Goal: Ask a question

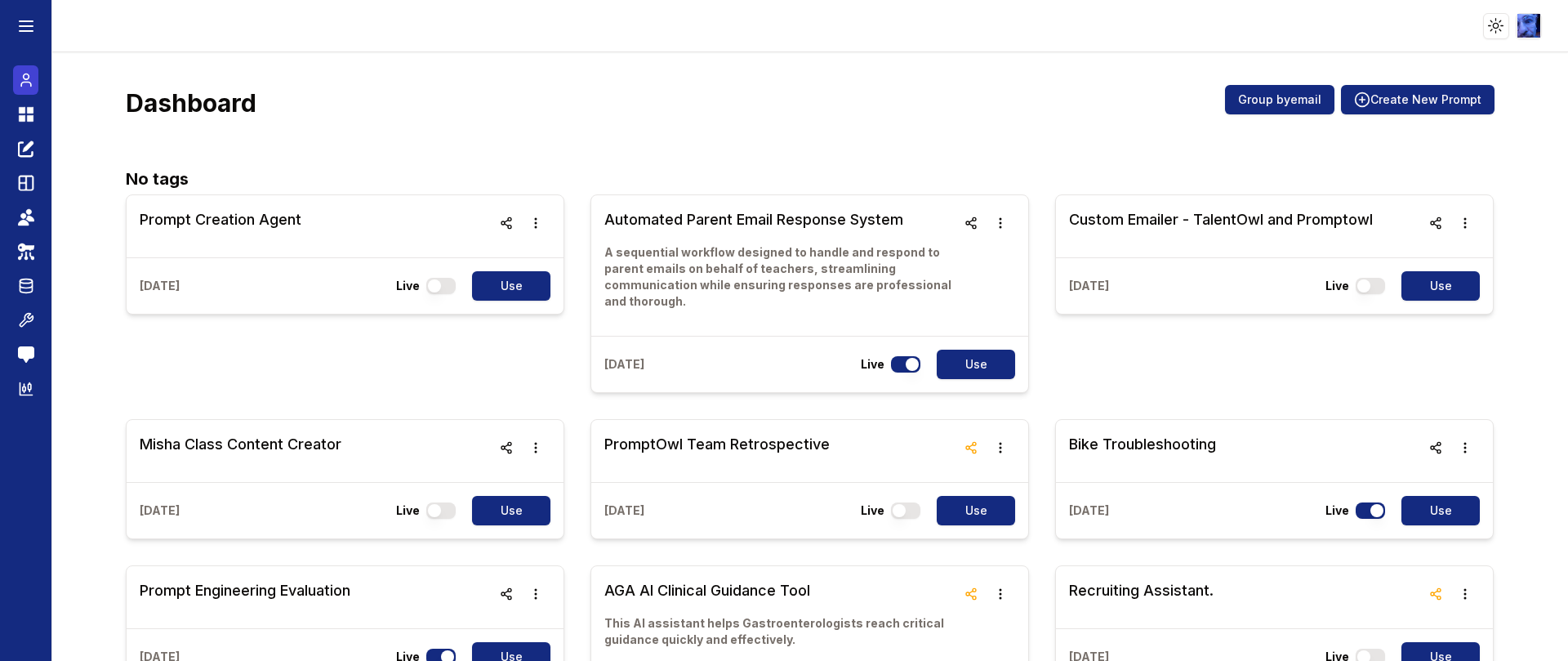
click at [26, 73] on icon at bounding box center [25, 80] width 17 height 20
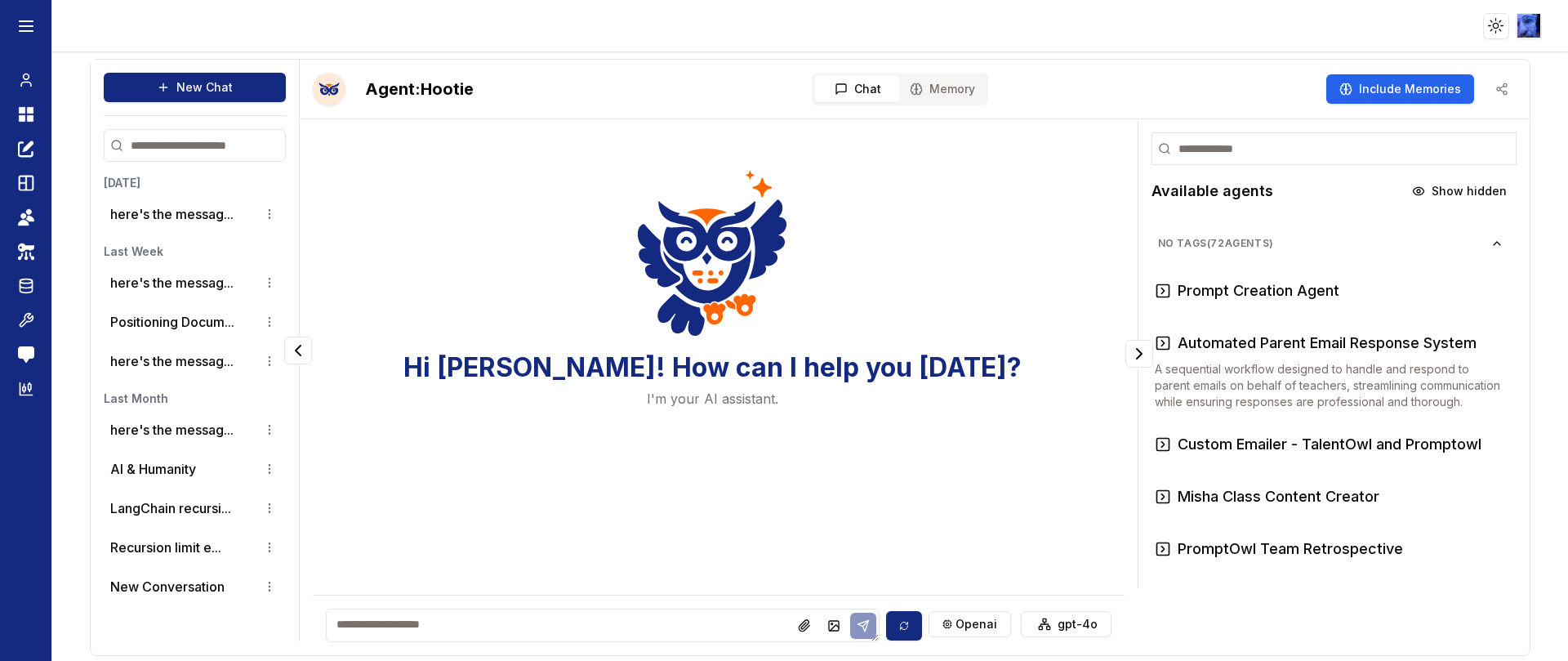
click at [642, 626] on textarea at bounding box center [602, 626] width 553 height 33
type textarea "**********"
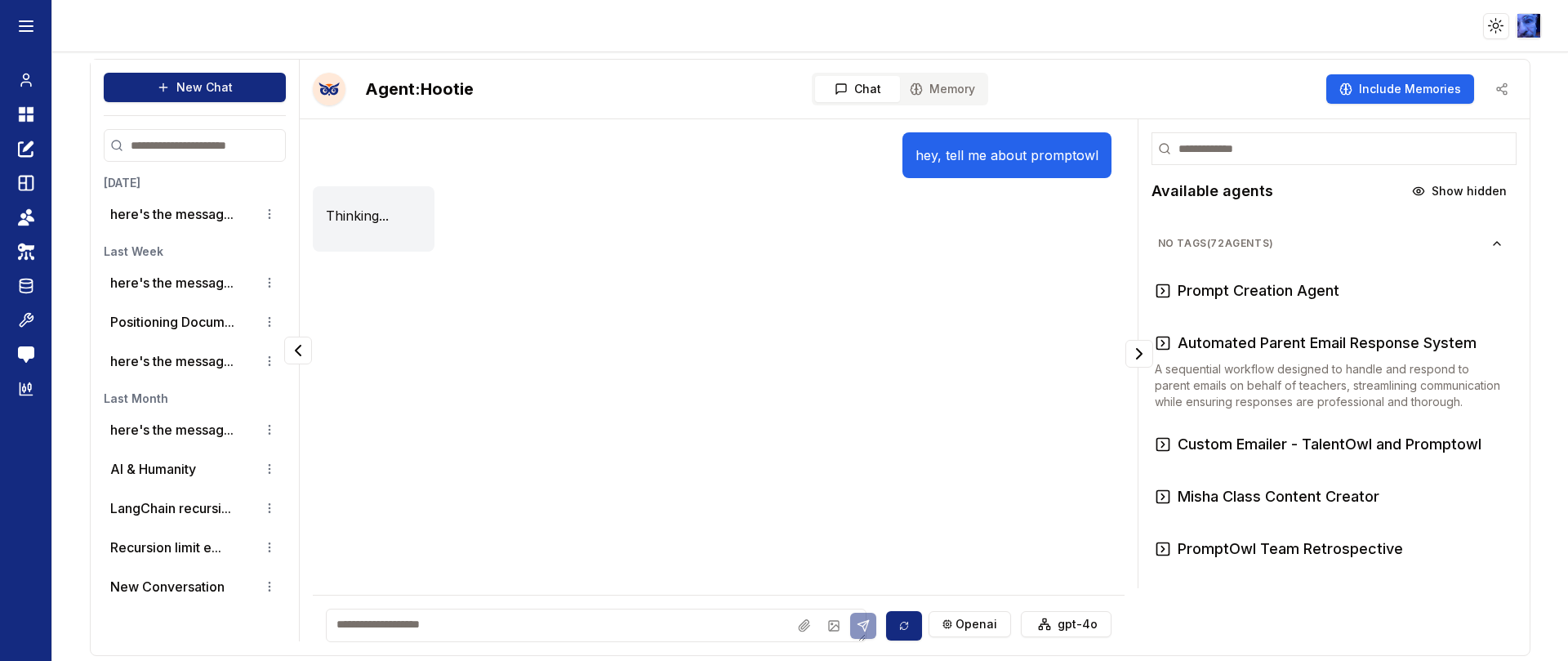
scroll to position [2, 0]
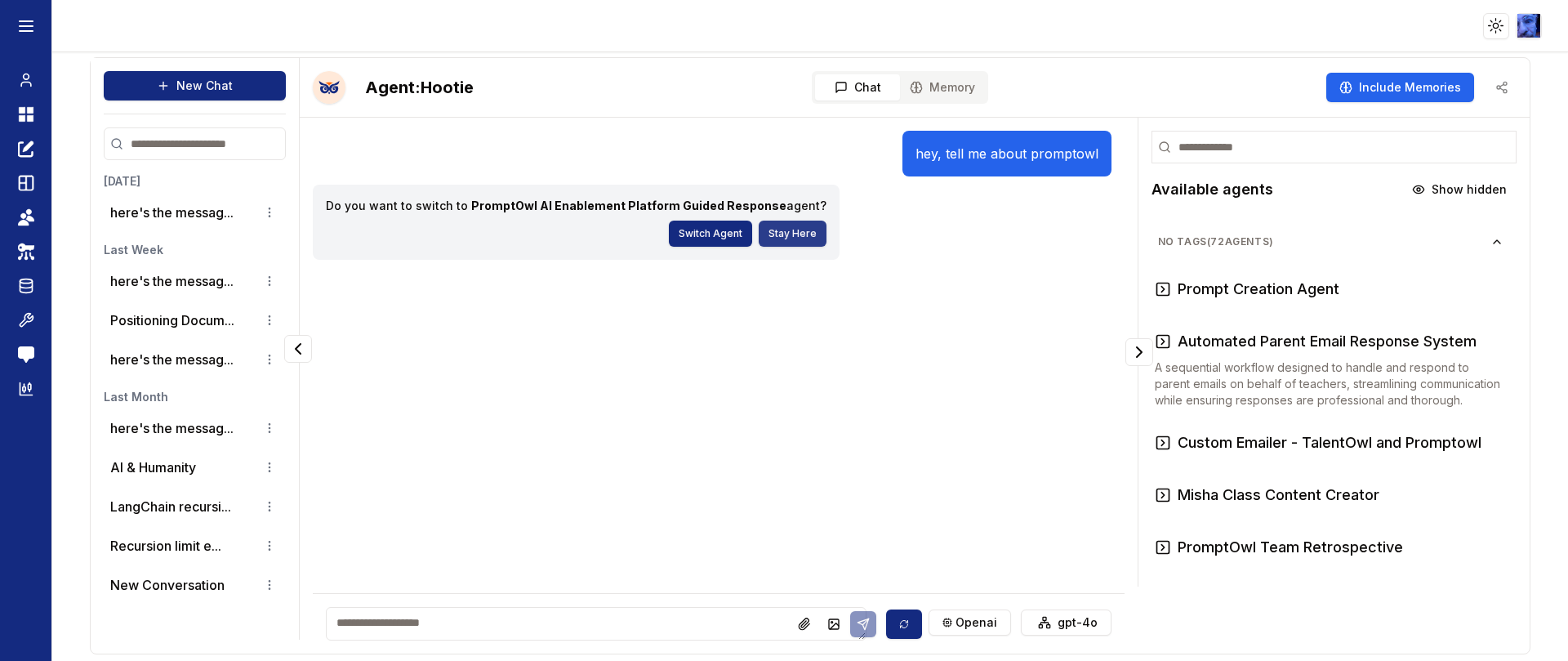
click at [761, 233] on button "Stay Here" at bounding box center [792, 233] width 67 height 26
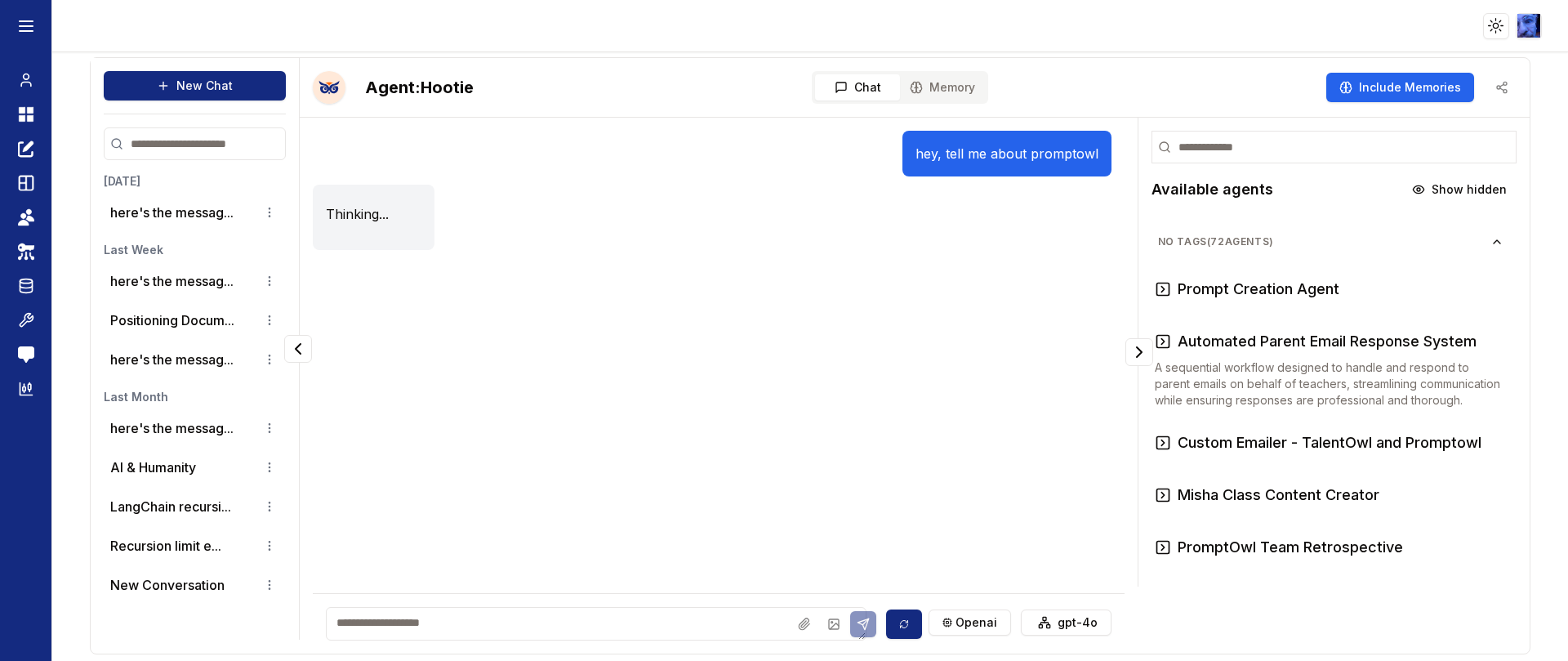
click at [483, 608] on textarea at bounding box center [596, 624] width 541 height 33
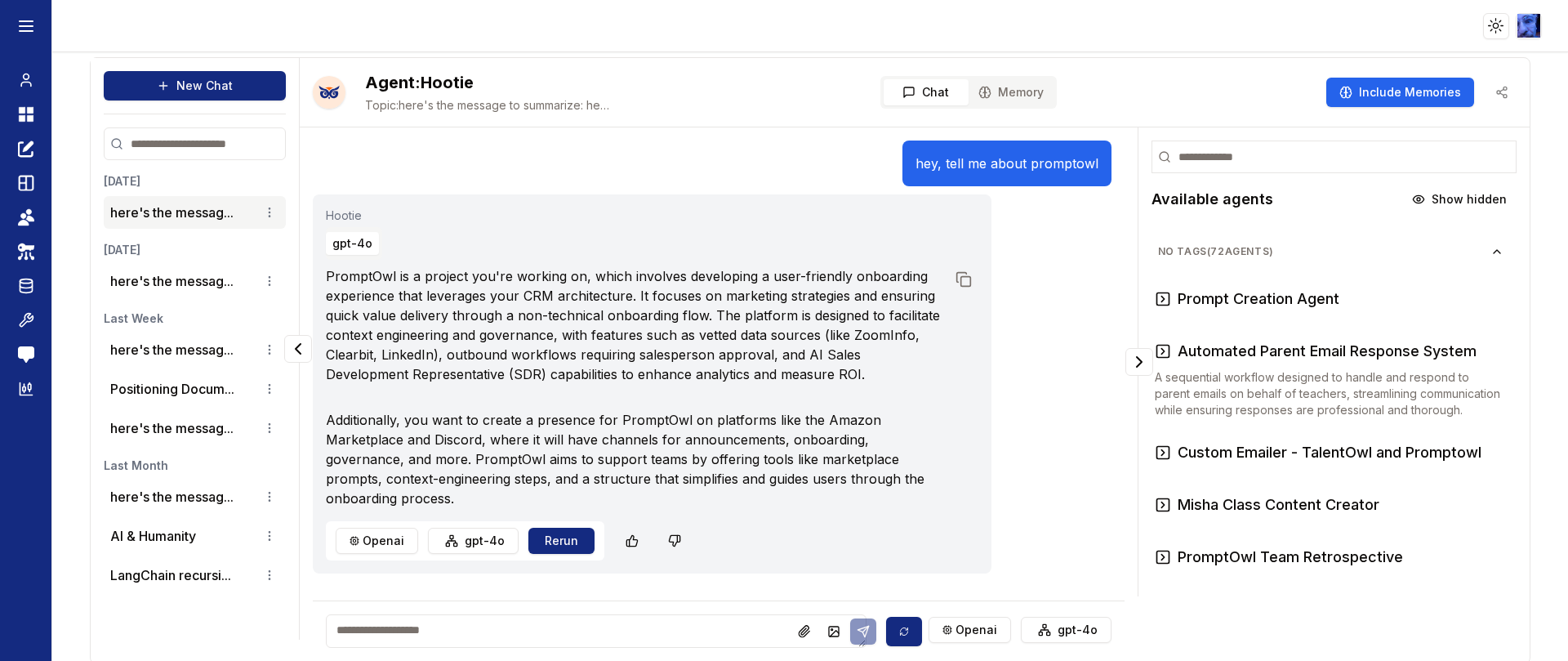
scroll to position [12, 0]
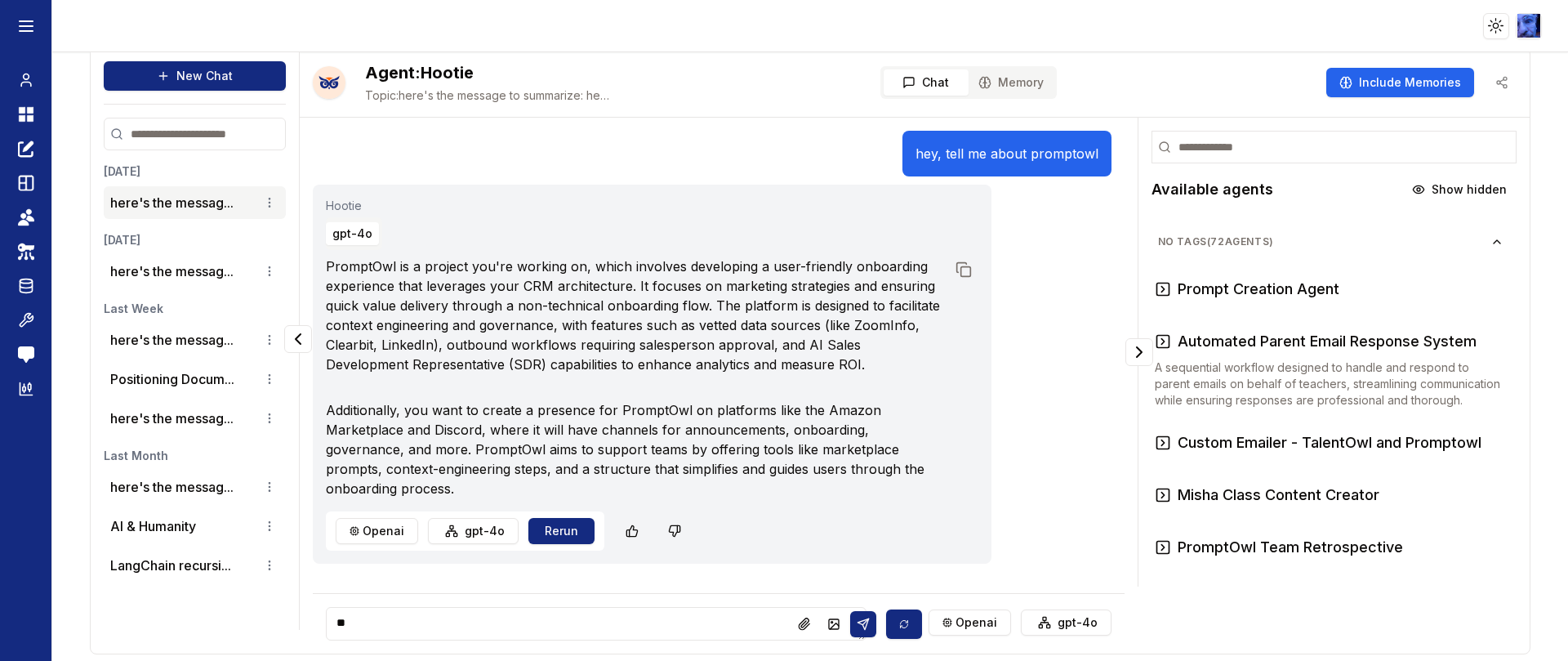
type textarea "*"
type textarea "**********"
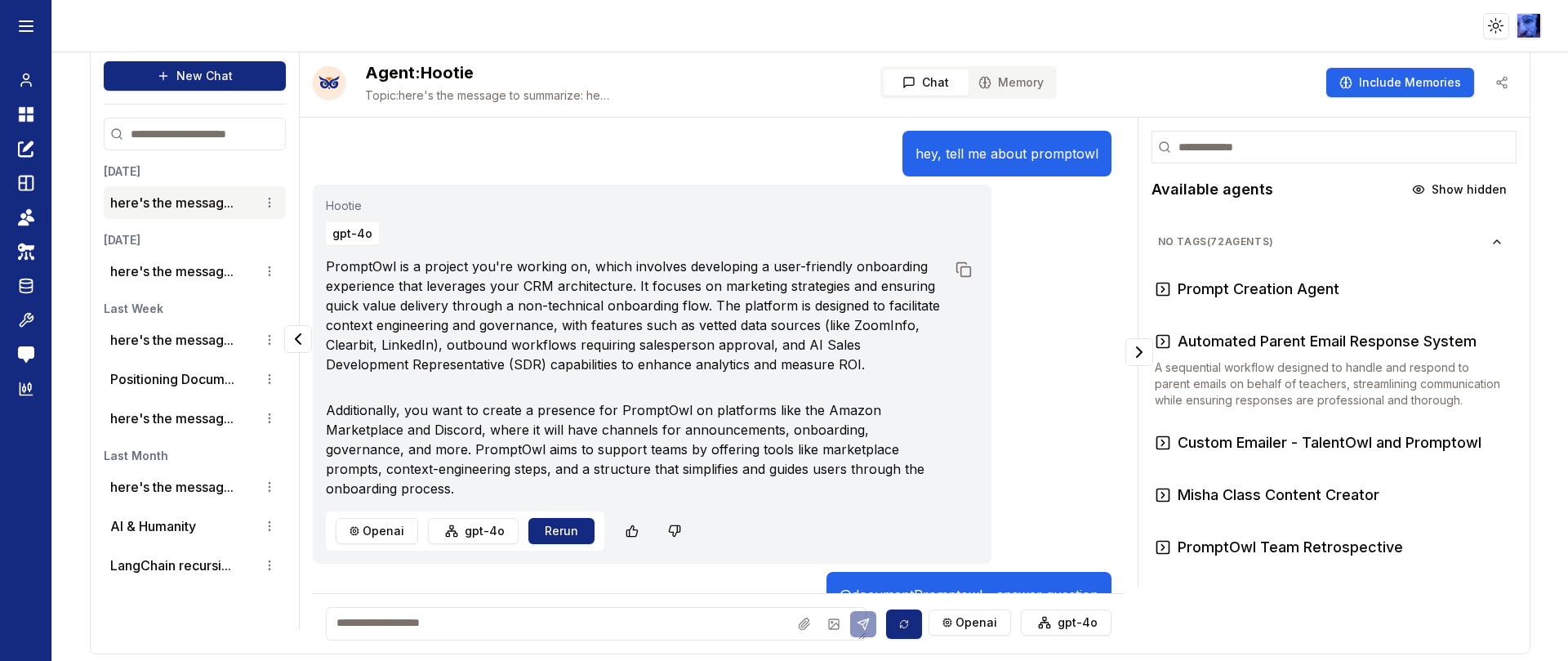
scroll to position [98, 0]
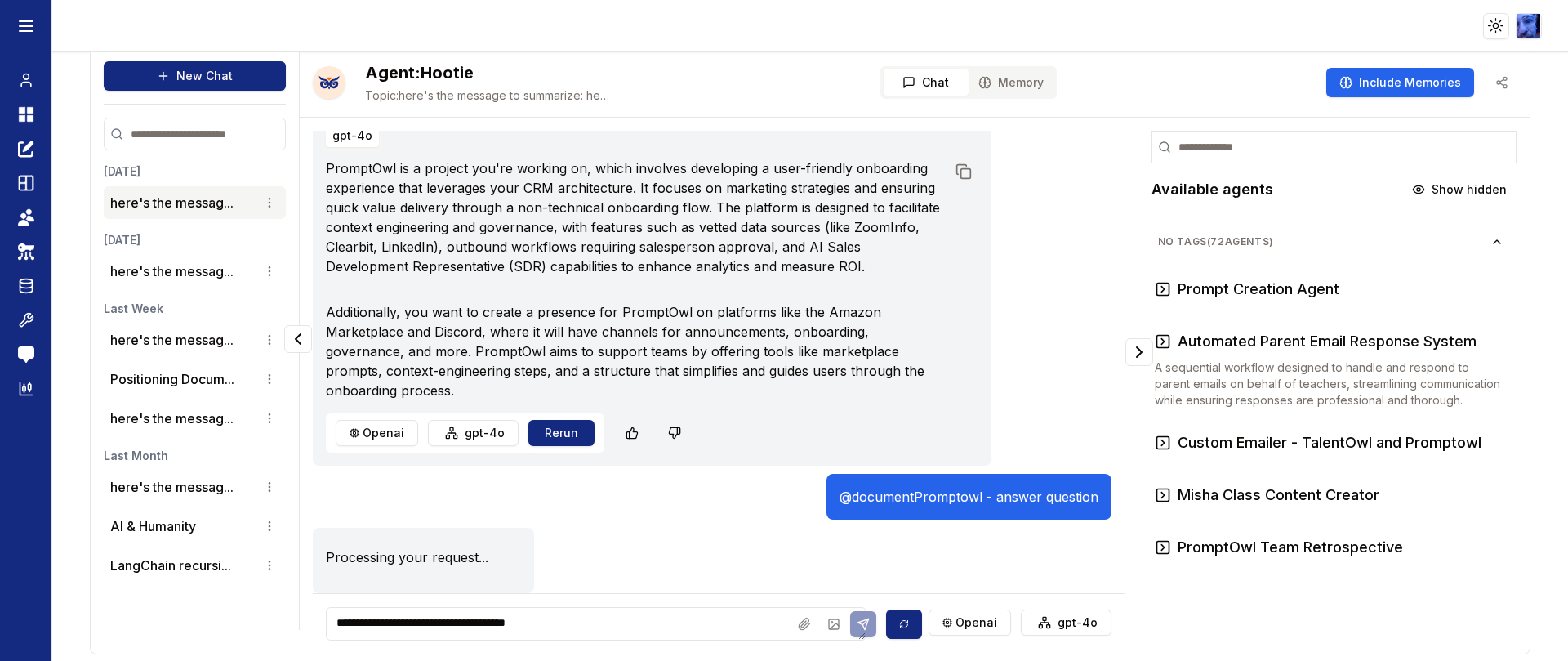
type textarea "**********"
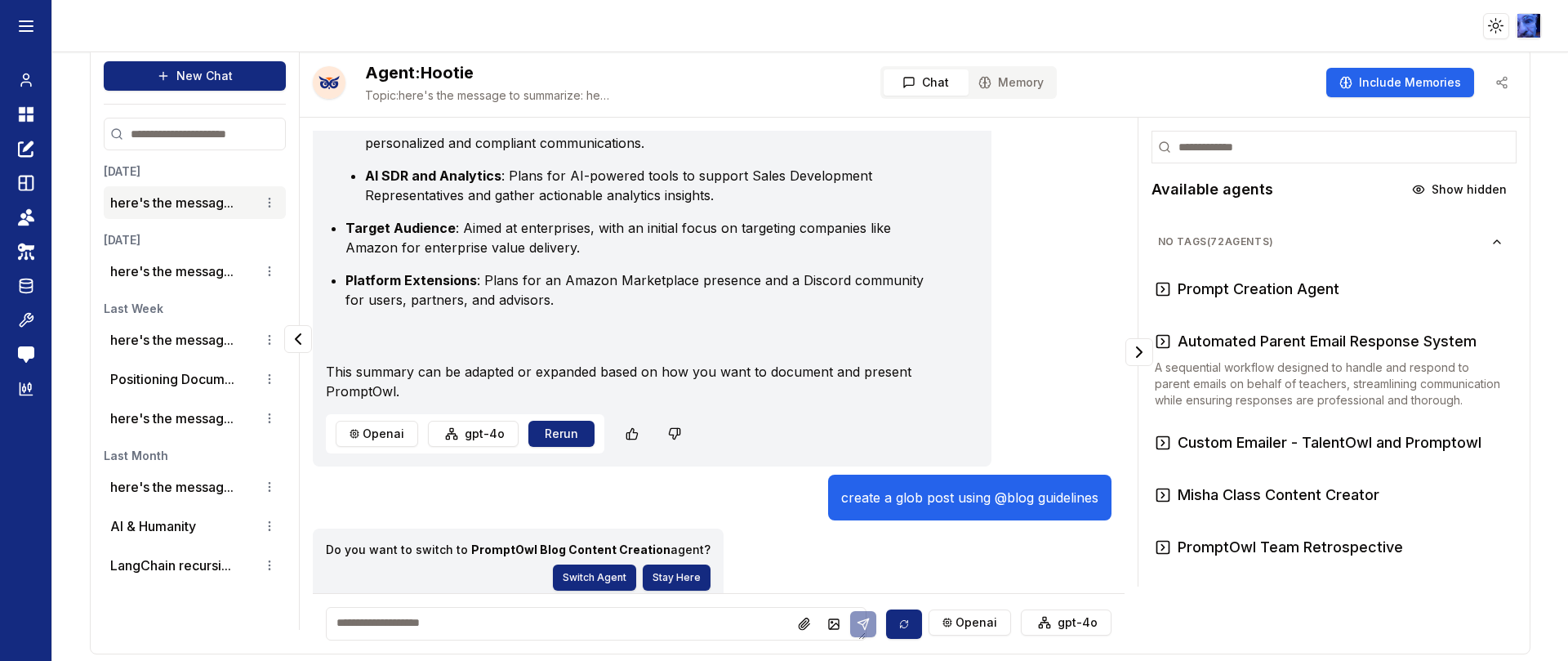
scroll to position [1014, 0]
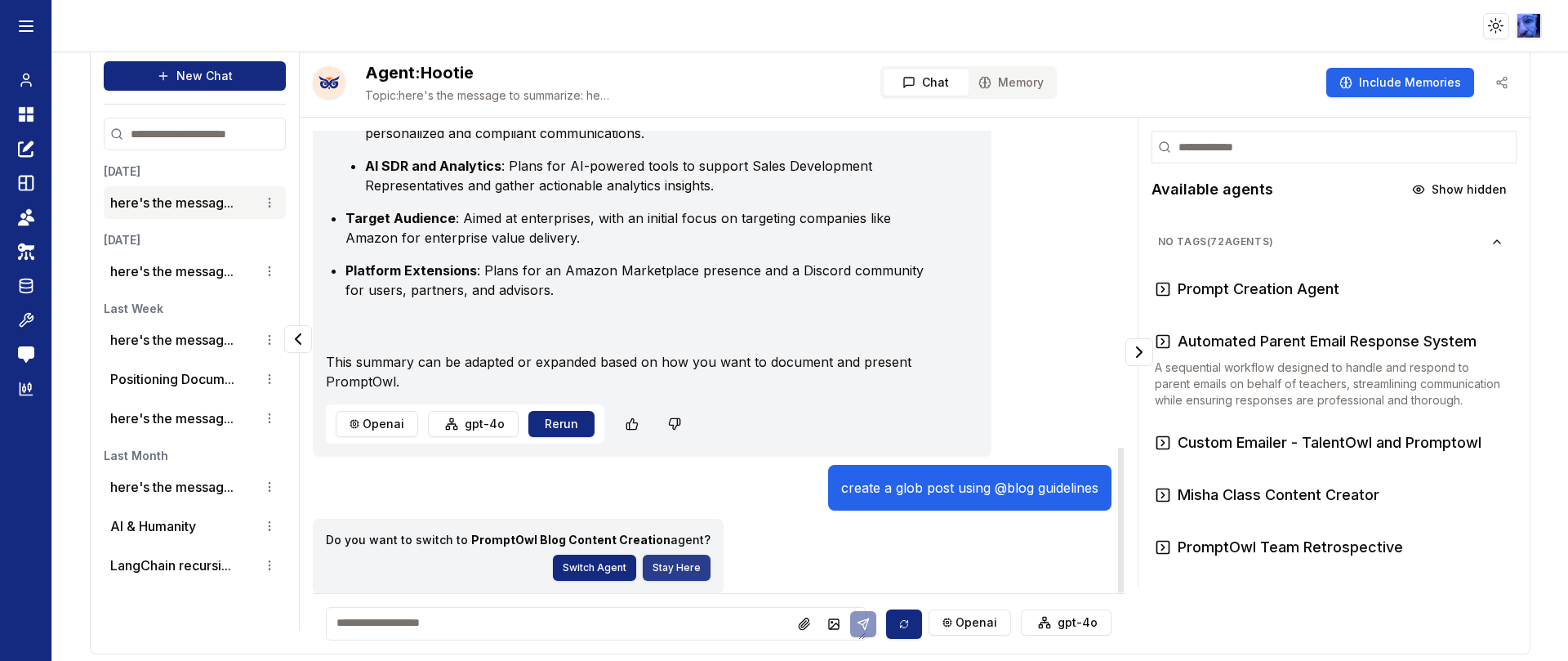
click at [668, 568] on button "Stay Here" at bounding box center [676, 567] width 67 height 26
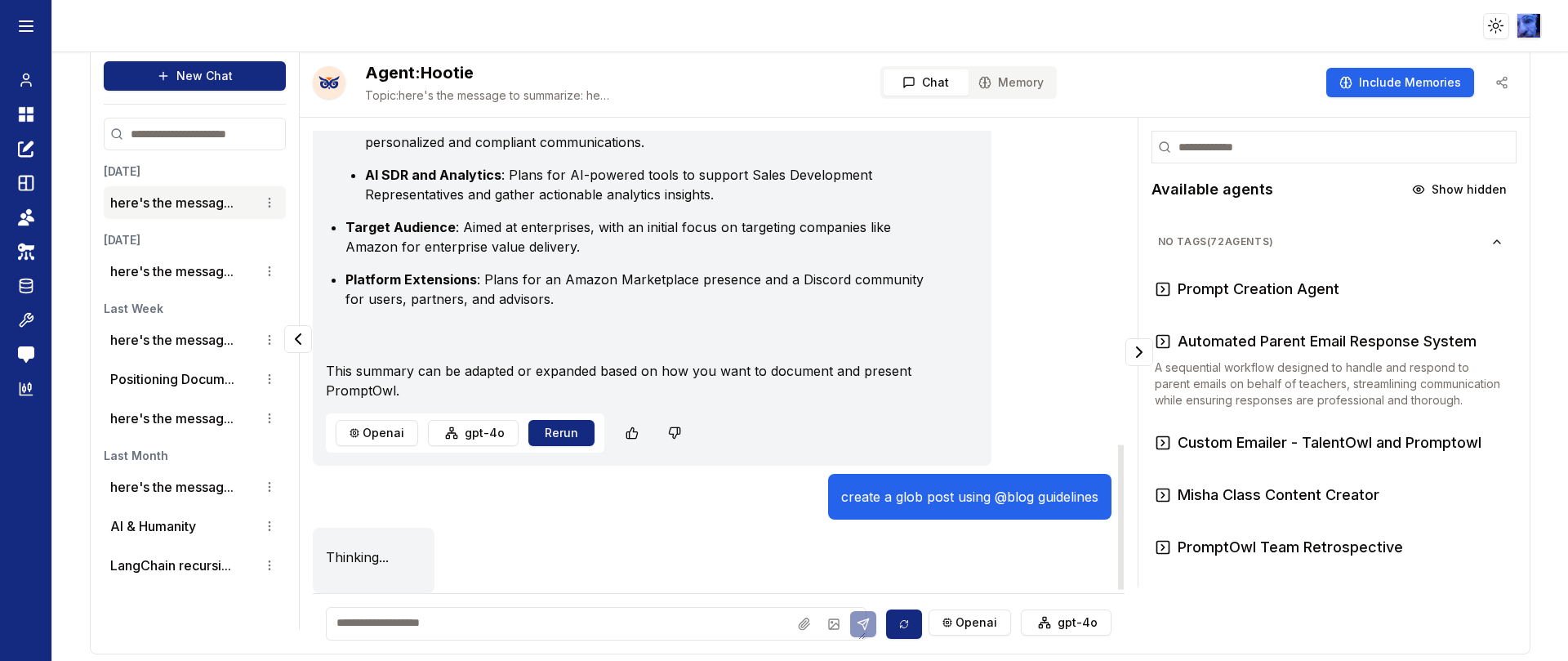
scroll to position [1005, 0]
click at [745, 632] on textarea at bounding box center [596, 624] width 541 height 33
type textarea "**********"
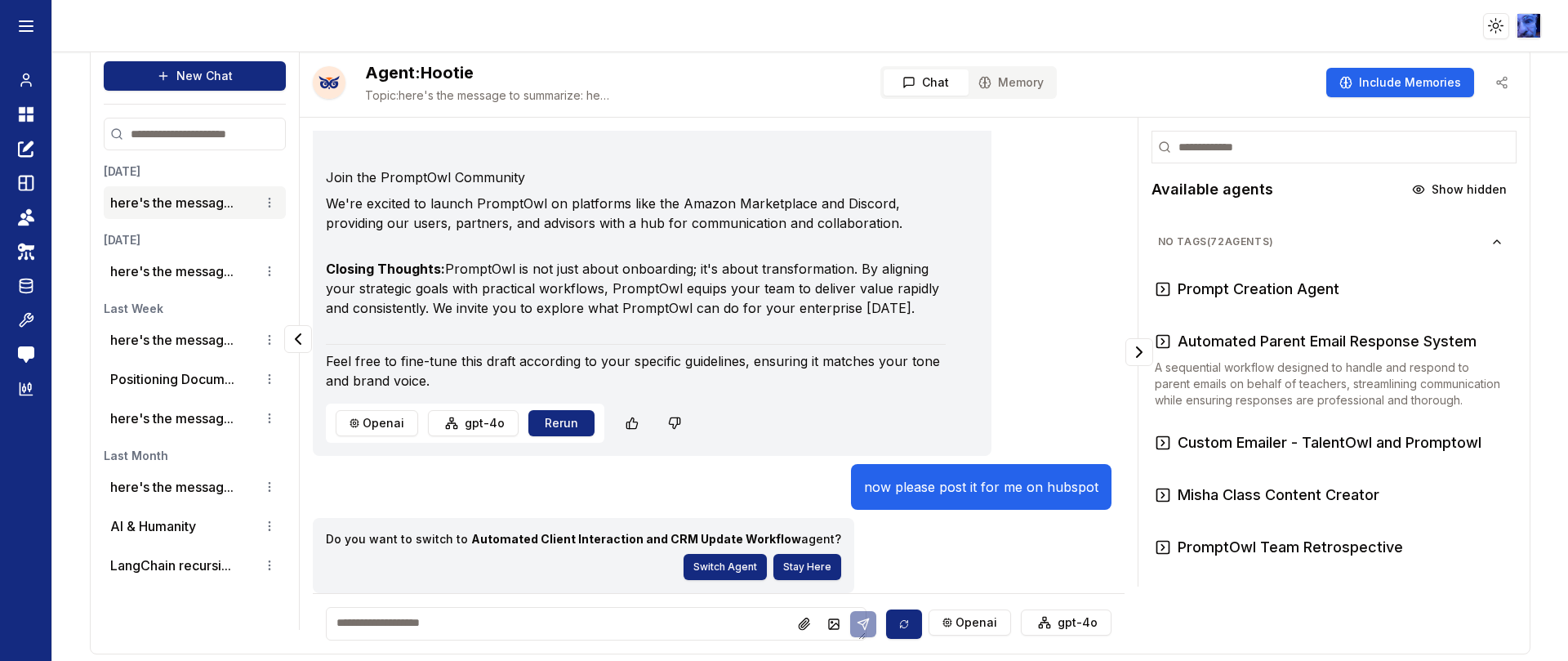
scroll to position [2464, 0]
click at [779, 570] on button "Stay Here" at bounding box center [807, 567] width 67 height 26
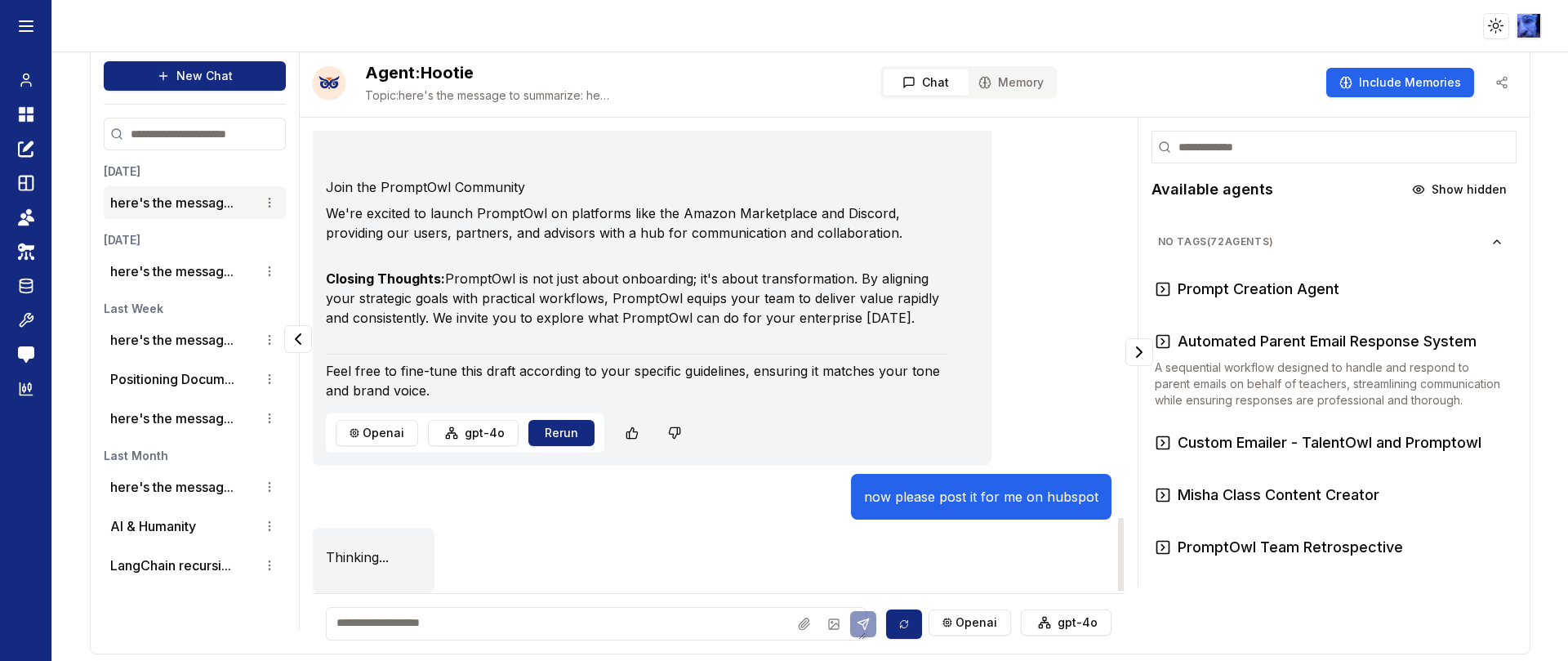
scroll to position [2455, 0]
click at [662, 630] on textarea at bounding box center [596, 624] width 541 height 33
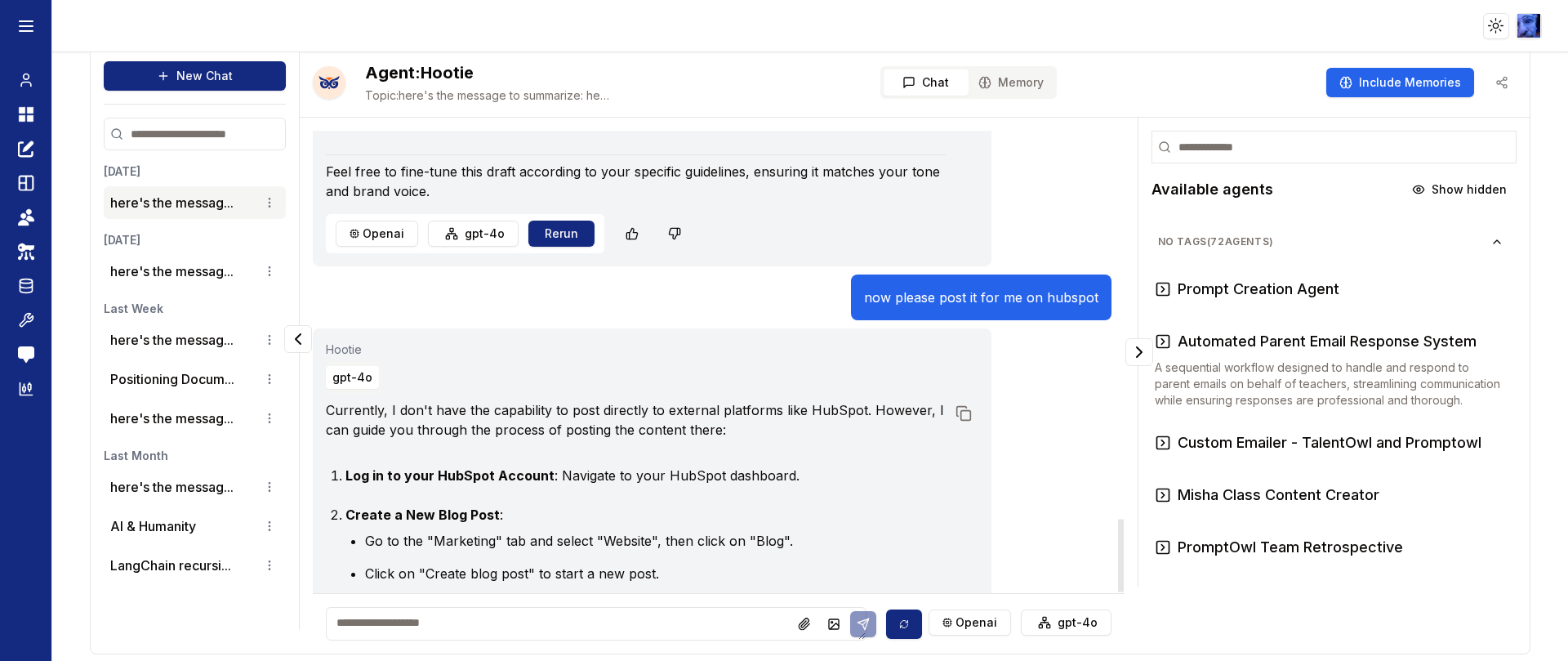
scroll to position [3194, 0]
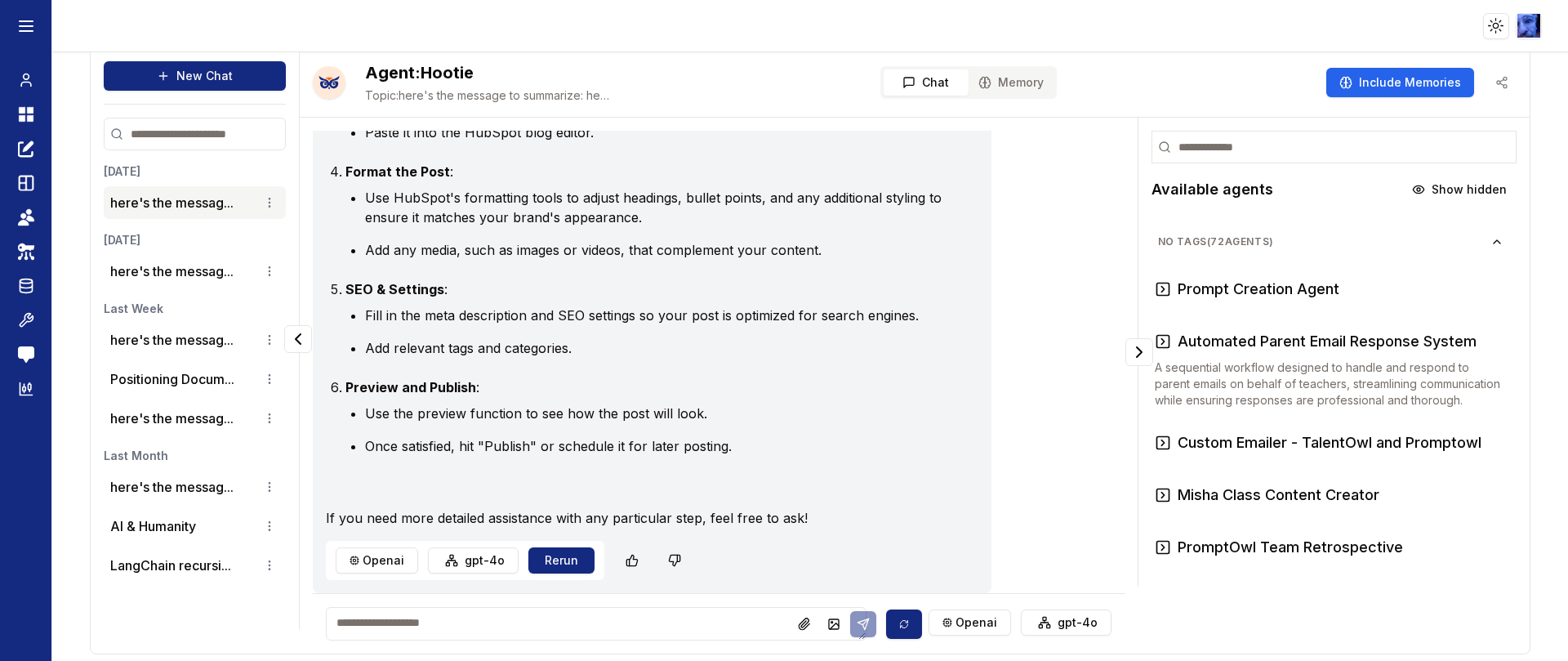
click at [725, 630] on textarea at bounding box center [596, 624] width 541 height 33
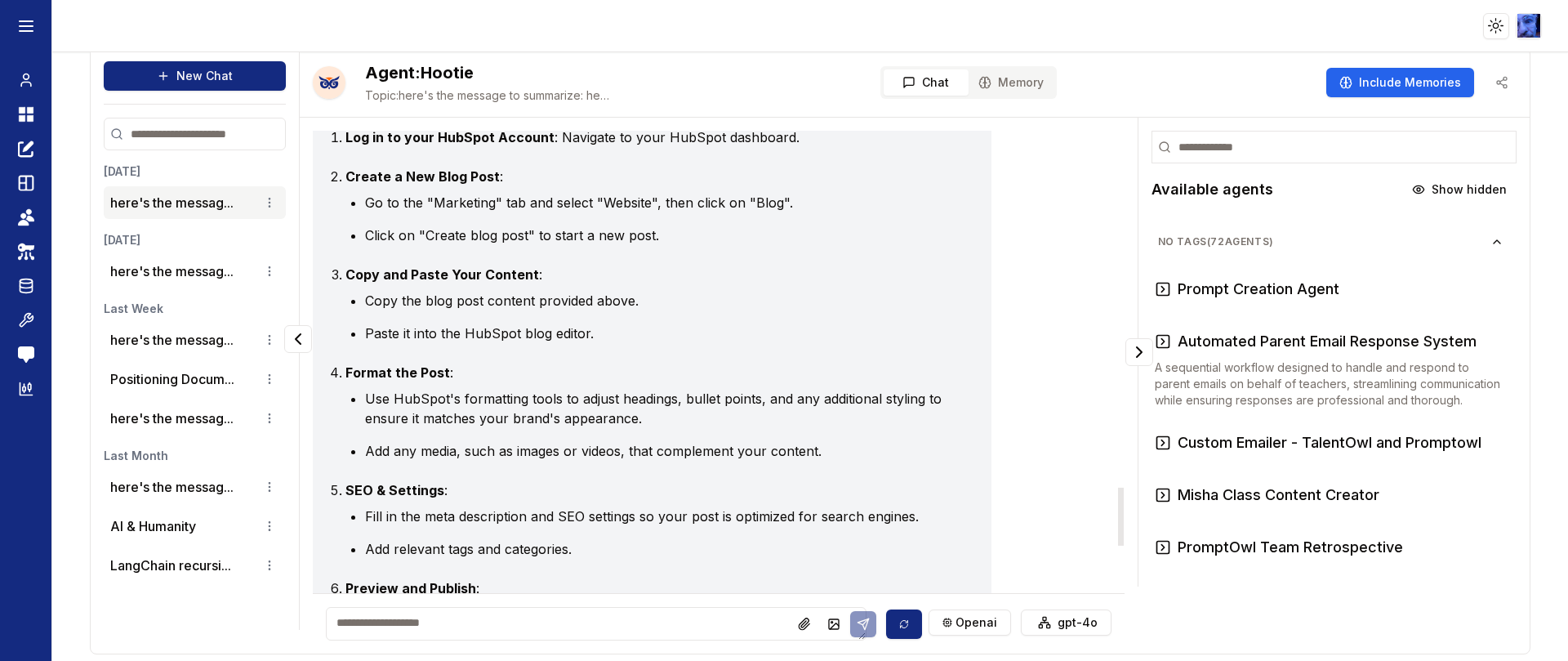
scroll to position [2826, 0]
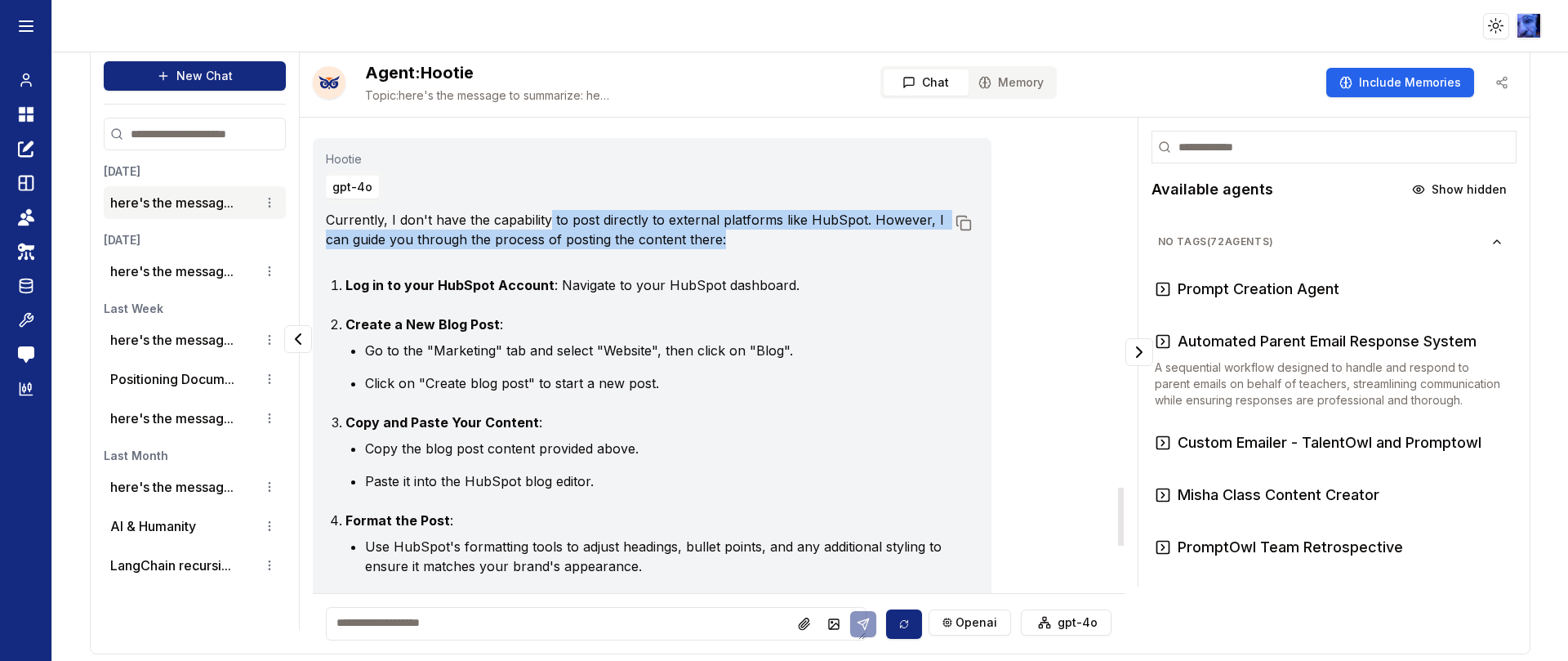
drag, startPoint x: 546, startPoint y: 245, endPoint x: 748, endPoint y: 279, distance: 204.8
click at [748, 279] on div "Currently, I don't have the capability to post directly to external platforms l…" at bounding box center [652, 543] width 653 height 667
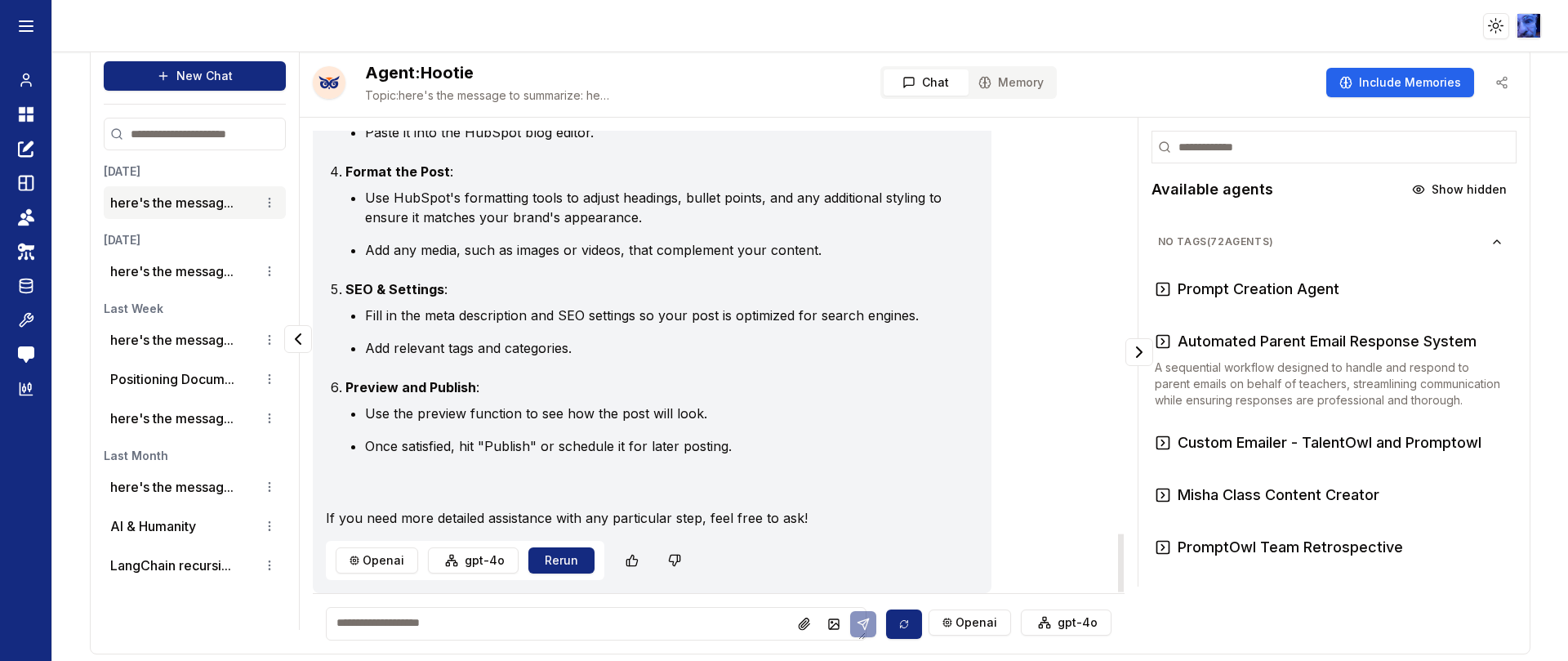
scroll to position [3194, 0]
click at [22, 289] on icon at bounding box center [25, 286] width 17 height 20
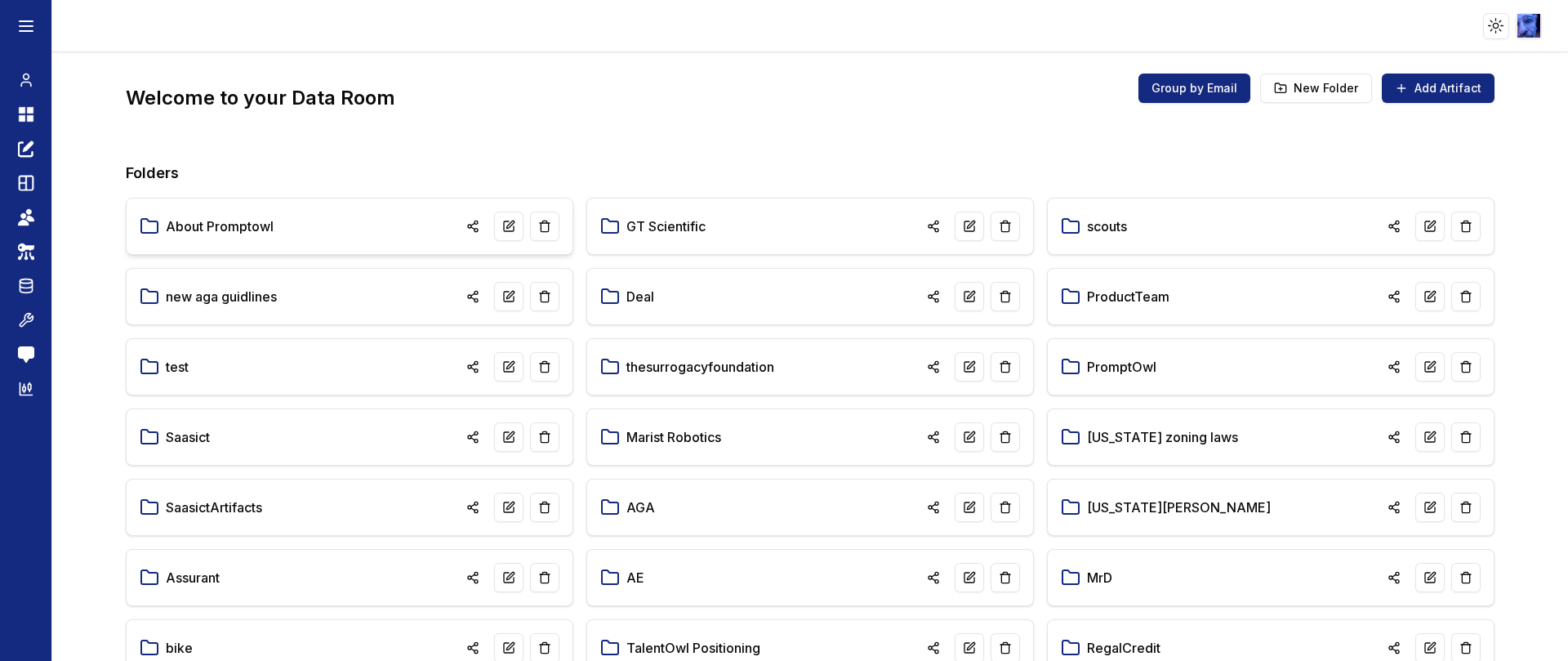
click at [206, 226] on link "About Promptowl" at bounding box center [220, 227] width 108 height 20
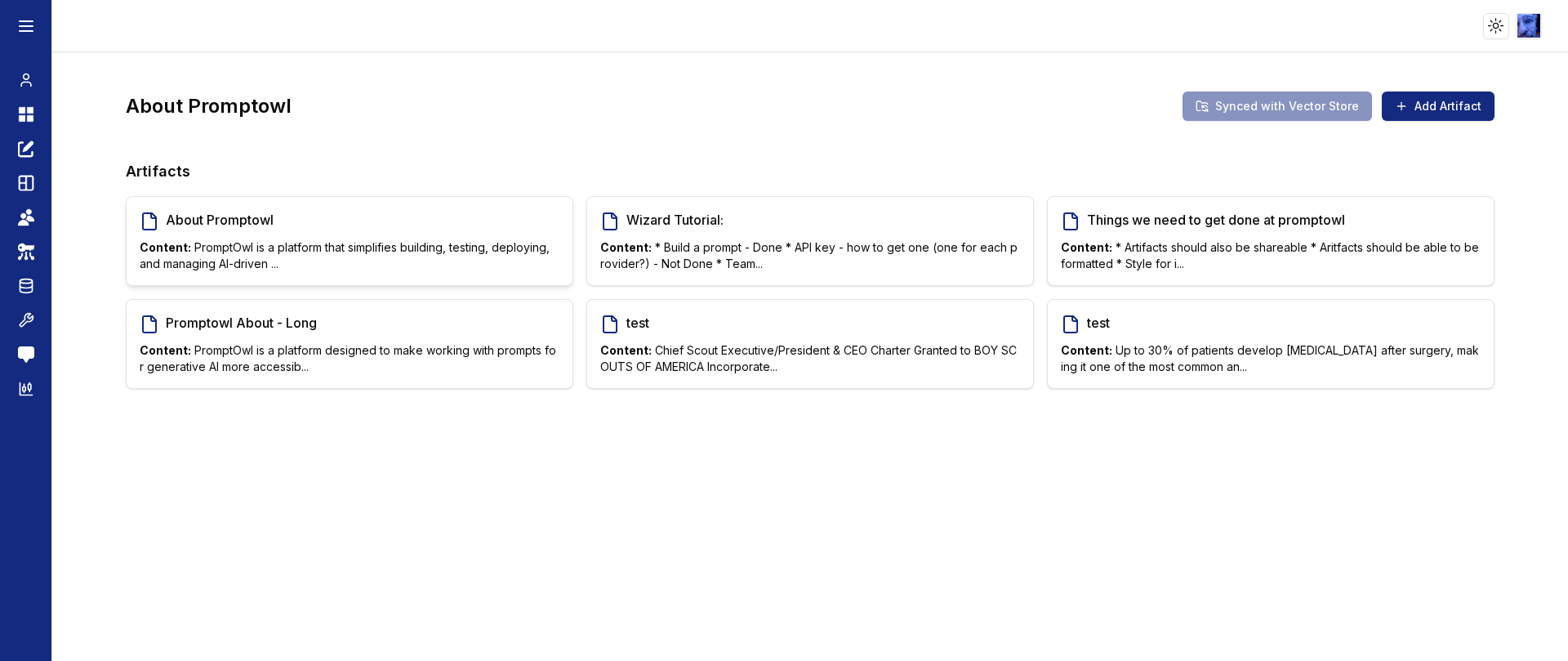
click at [206, 225] on span "About Promptowl" at bounding box center [363, 220] width 394 height 20
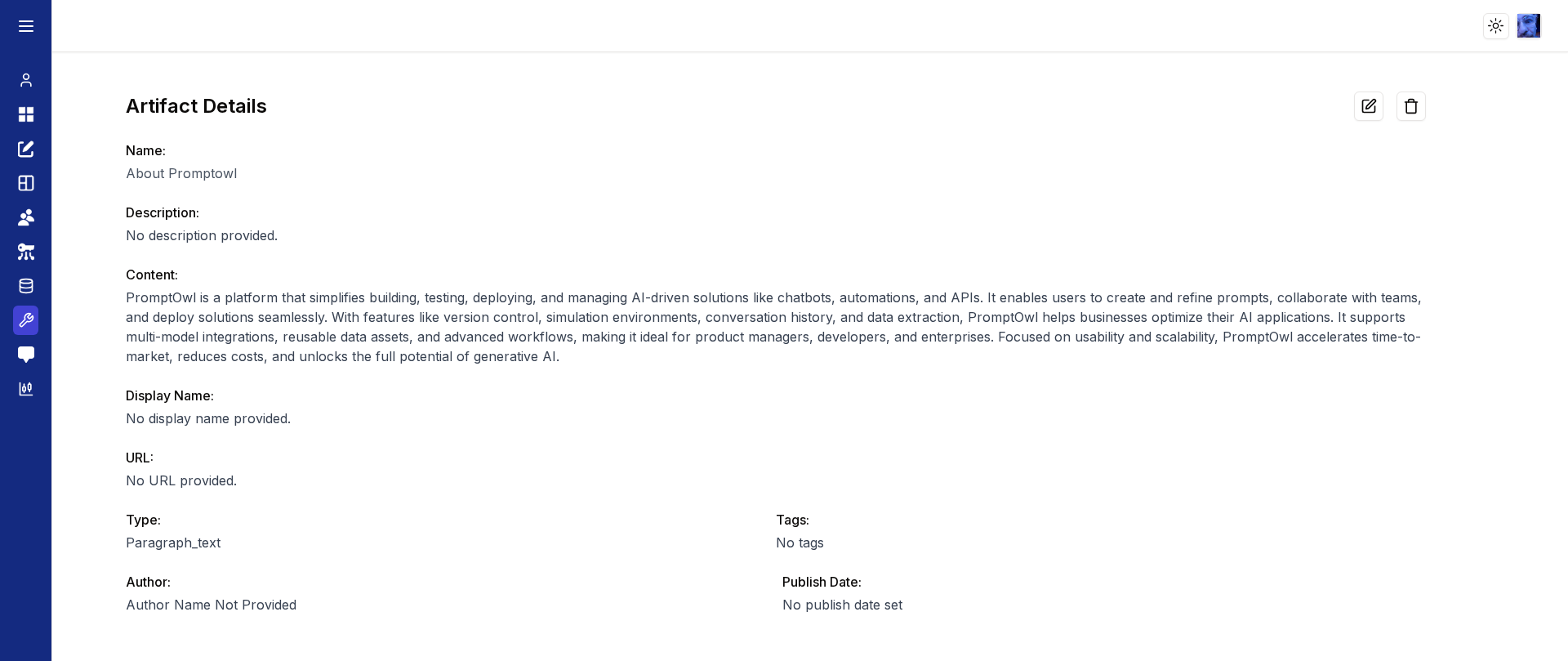
click at [26, 321] on icon at bounding box center [25, 319] width 13 height 13
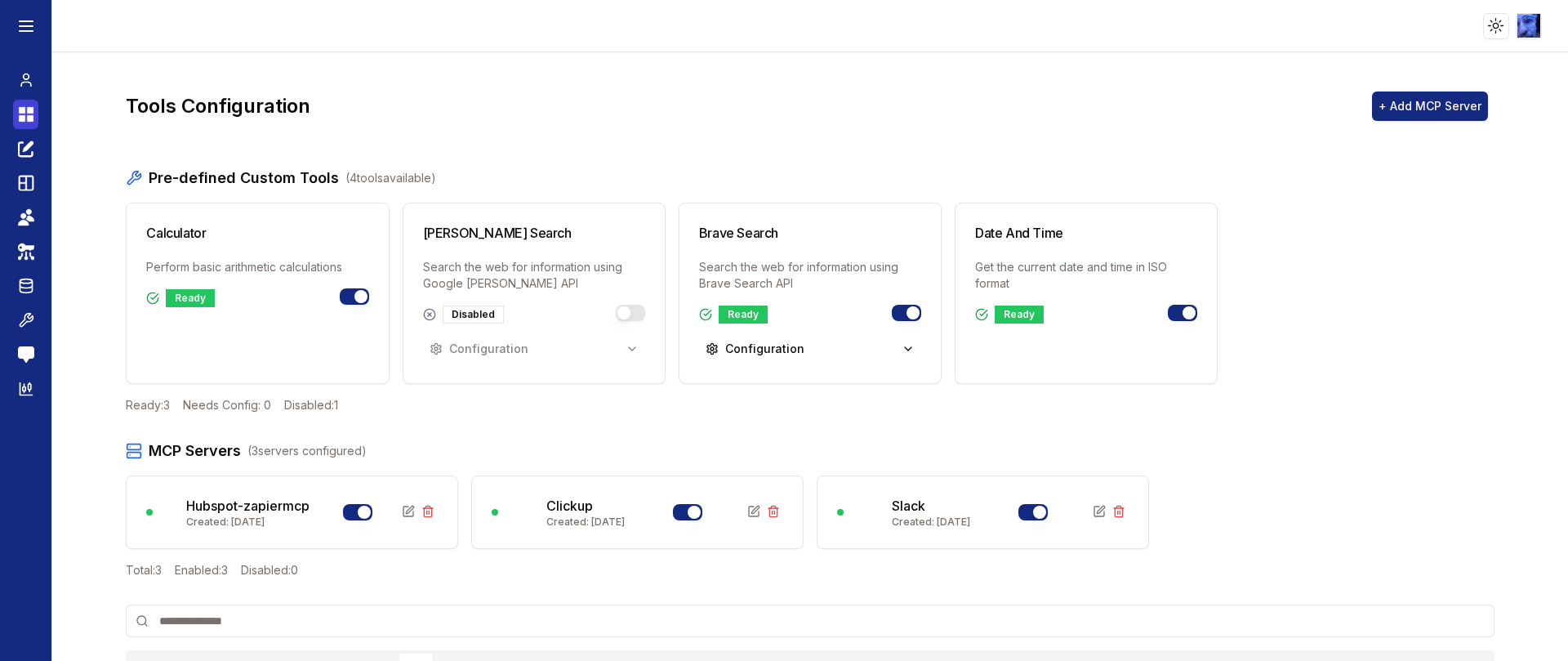
click at [26, 118] on icon at bounding box center [25, 114] width 17 height 20
click at [32, 87] on icon at bounding box center [25, 80] width 17 height 20
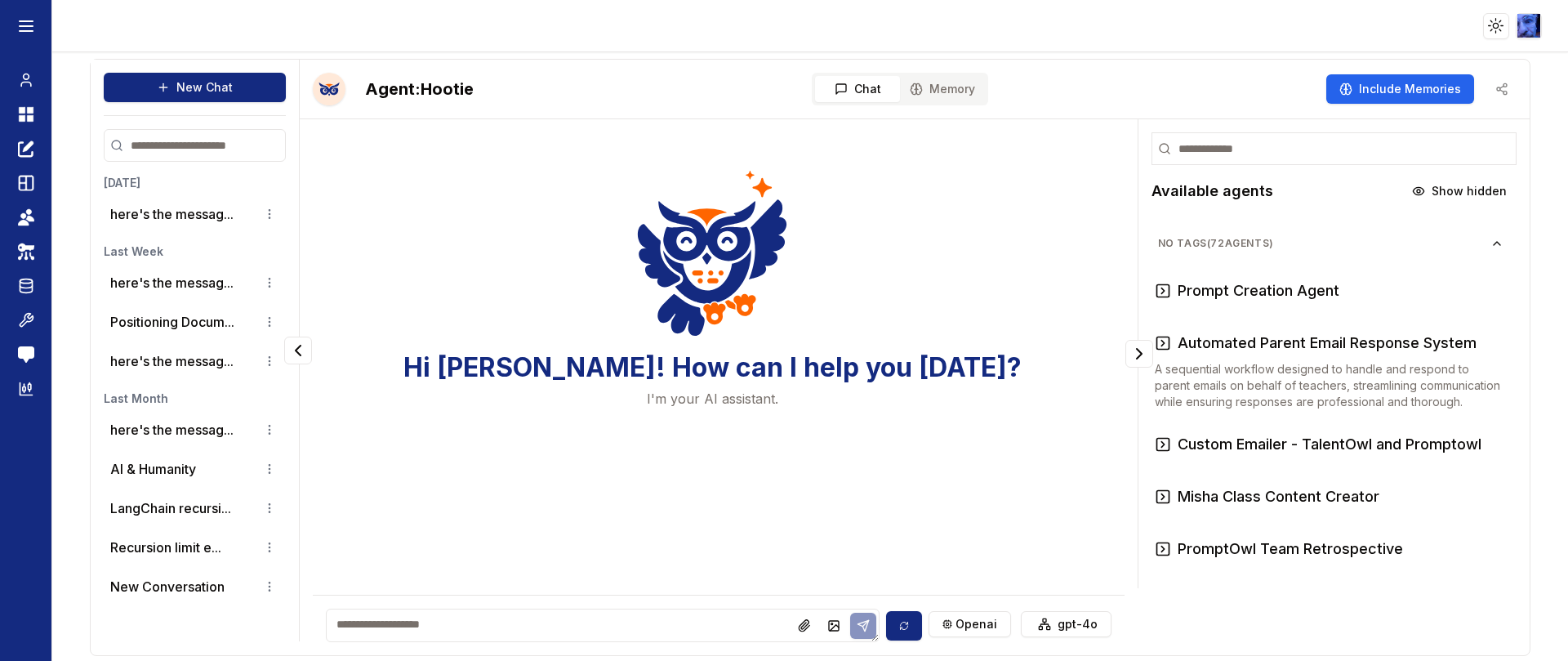
click at [394, 627] on textarea at bounding box center [602, 626] width 553 height 33
